Goal: Transaction & Acquisition: Purchase product/service

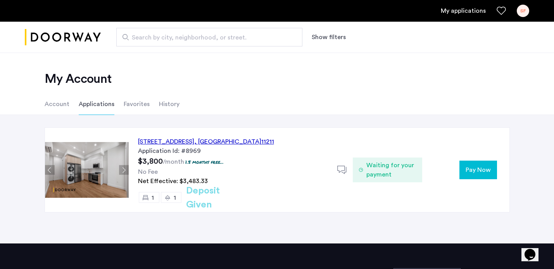
click at [475, 171] on span "Pay Now" at bounding box center [477, 170] width 25 height 9
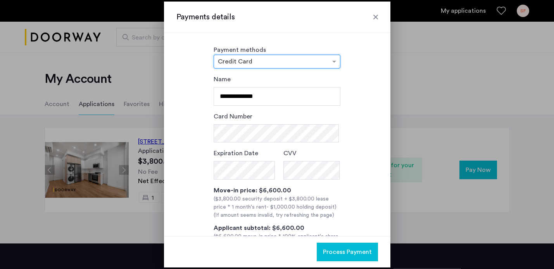
click at [327, 60] on div at bounding box center [277, 61] width 126 height 9
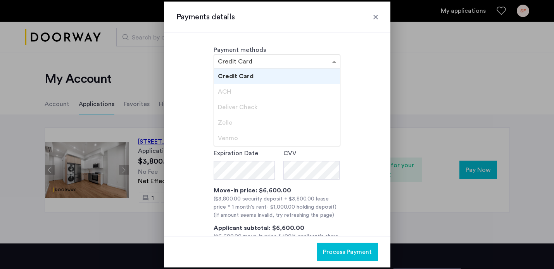
click at [327, 60] on div at bounding box center [277, 61] width 126 height 9
click at [304, 90] on div "ACH" at bounding box center [277, 92] width 126 height 16
click at [333, 56] on div "× Credit Card" at bounding box center [277, 62] width 127 height 14
click at [362, 61] on div "Payment methods × Credit Card Credit Card ACH Deliver Check [PERSON_NAME]" at bounding box center [277, 56] width 202 height 23
click at [322, 64] on div at bounding box center [277, 61] width 126 height 9
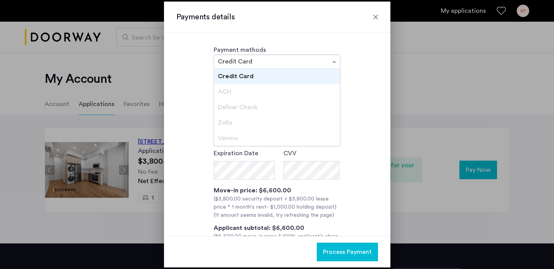
click at [322, 64] on div at bounding box center [277, 61] width 126 height 9
click at [358, 91] on div "**********" at bounding box center [277, 173] width 202 height 196
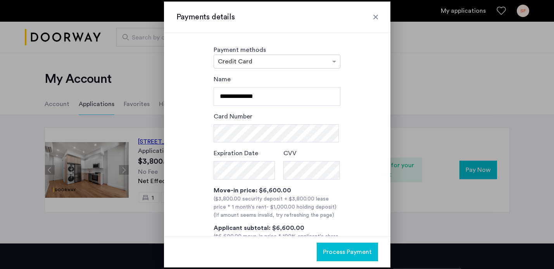
click at [433, 47] on div at bounding box center [277, 134] width 554 height 269
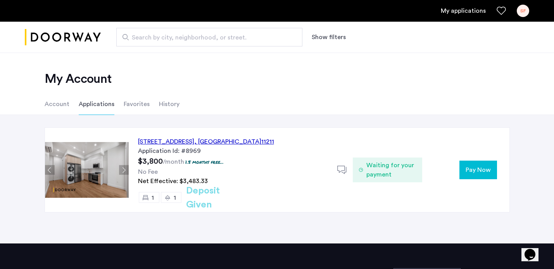
click at [478, 171] on span "Pay Now" at bounding box center [477, 170] width 25 height 9
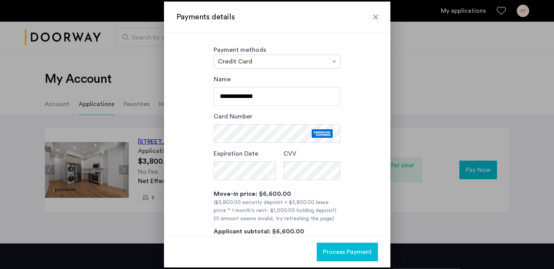
click at [354, 258] on button "Process Payment" at bounding box center [347, 252] width 61 height 19
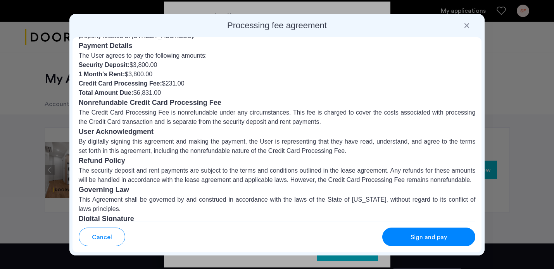
scroll to position [86, 0]
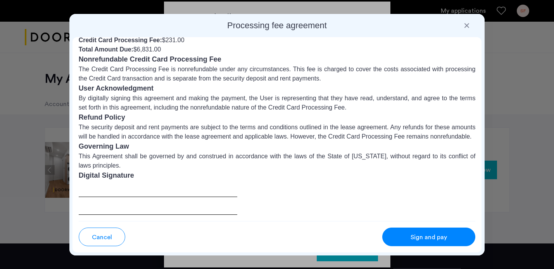
click at [407, 238] on div "Sign and pay" at bounding box center [428, 237] width 61 height 9
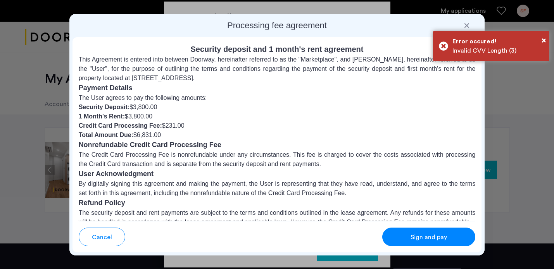
scroll to position [120, 0]
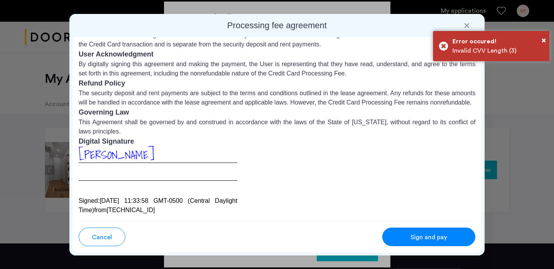
click at [403, 238] on div "Sign and pay" at bounding box center [428, 237] width 61 height 9
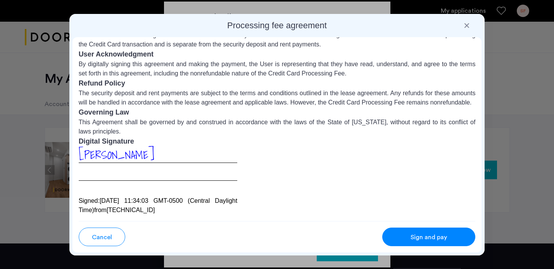
click at [467, 23] on div at bounding box center [467, 26] width 8 height 8
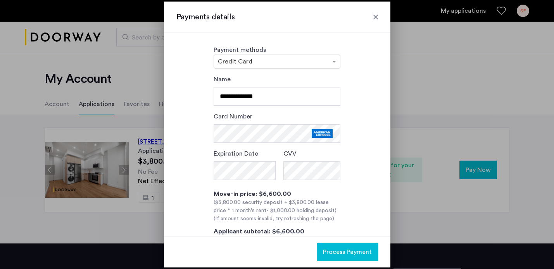
click at [361, 252] on span "Process Payment" at bounding box center [347, 252] width 49 height 9
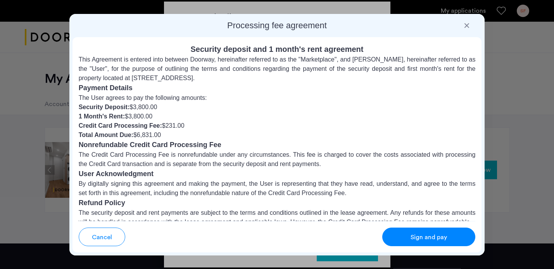
scroll to position [86, 0]
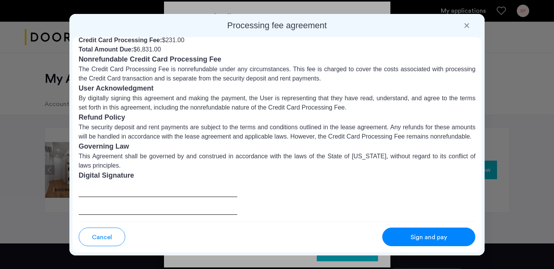
click at [407, 243] on button "Sign and pay" at bounding box center [428, 237] width 93 height 19
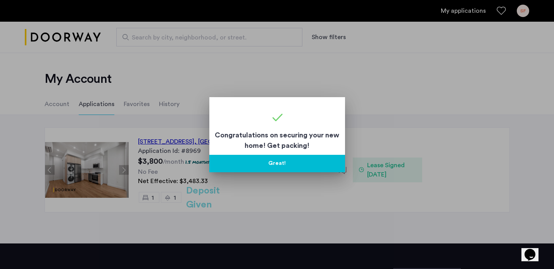
click at [282, 168] on button "Great!" at bounding box center [277, 163] width 136 height 17
